Goal: Navigation & Orientation: Go to known website

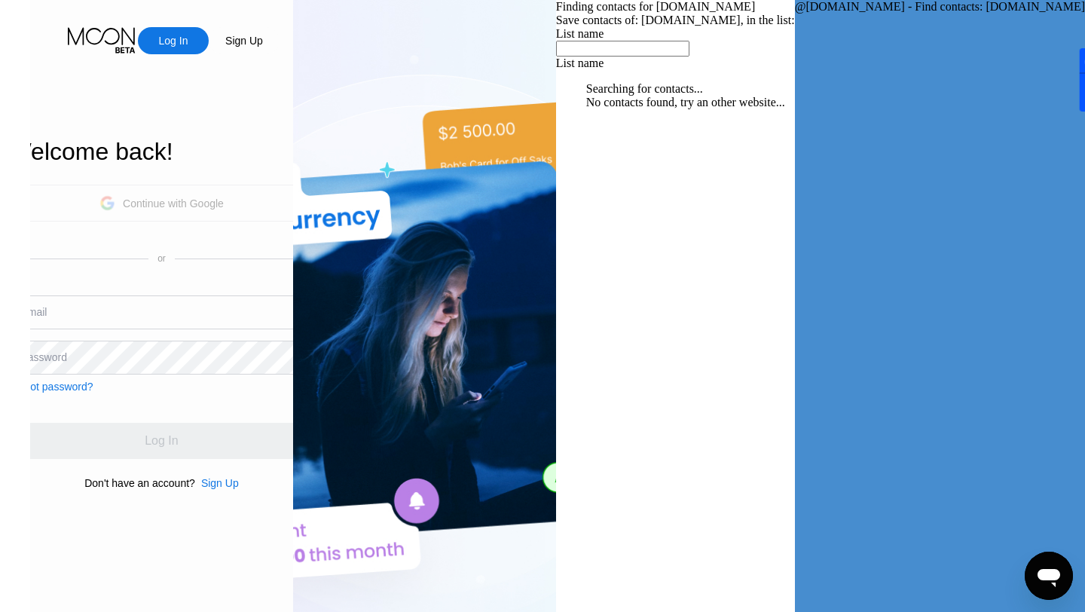
click at [224, 210] on div "Continue with Google" at bounding box center [161, 202] width 124 height 23
